Goal: Task Accomplishment & Management: Manage account settings

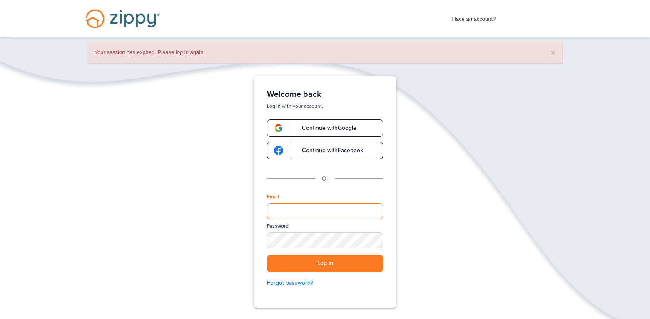
click at [295, 208] on input "Email" at bounding box center [325, 211] width 116 height 16
type input "**********"
click at [267, 255] on button "Log in" at bounding box center [325, 263] width 116 height 17
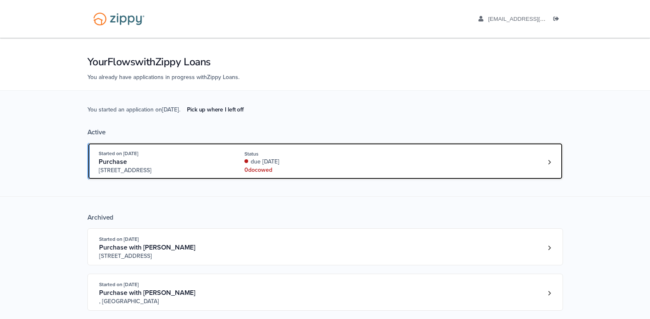
click at [295, 168] on div "0 doc owed" at bounding box center [299, 170] width 111 height 8
